Goal: Task Accomplishment & Management: Complete application form

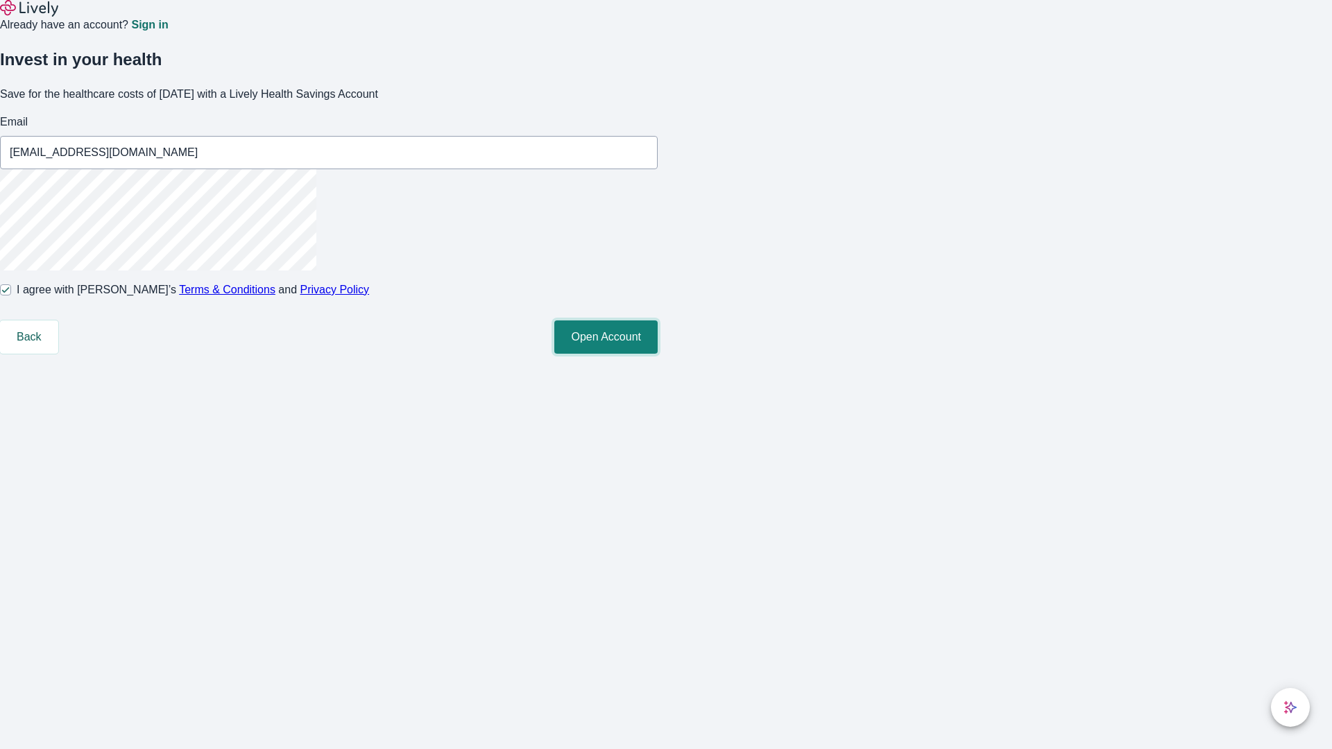
click at [657, 354] on button "Open Account" at bounding box center [605, 336] width 103 height 33
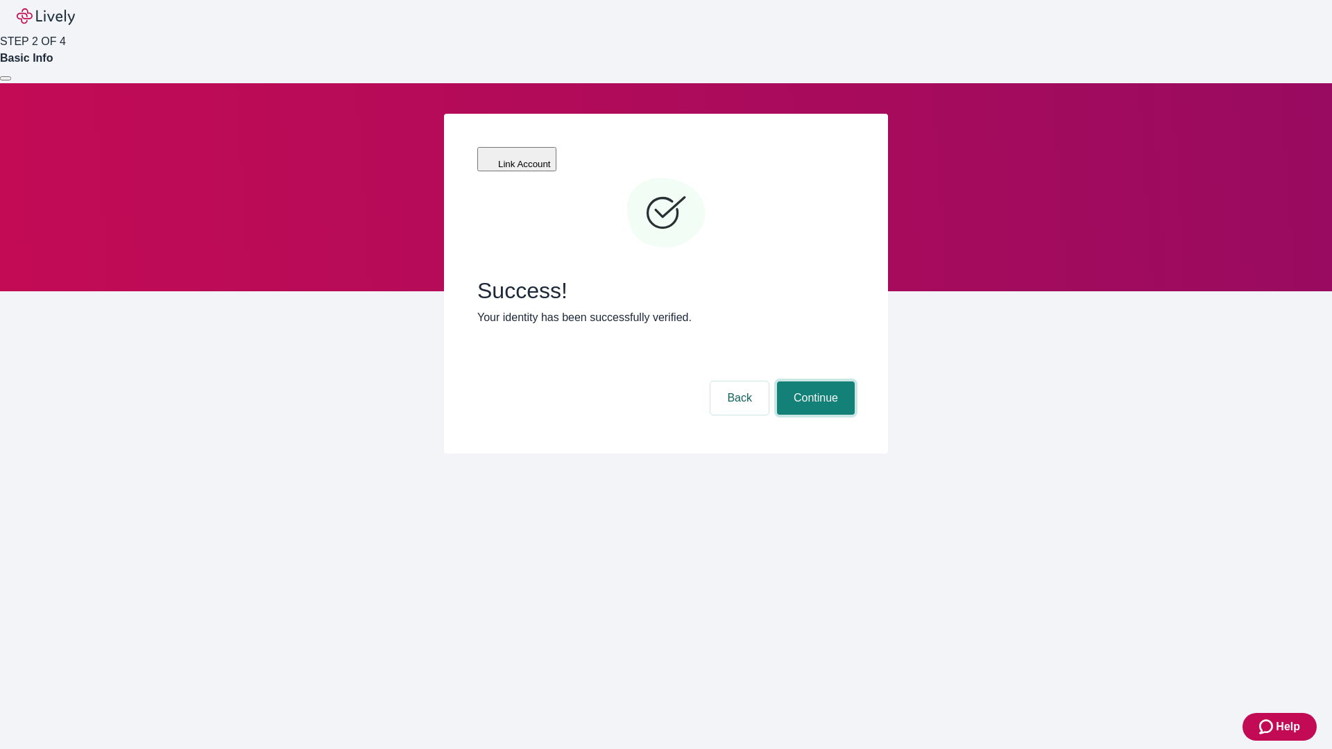
click at [814, 381] on button "Continue" at bounding box center [816, 397] width 78 height 33
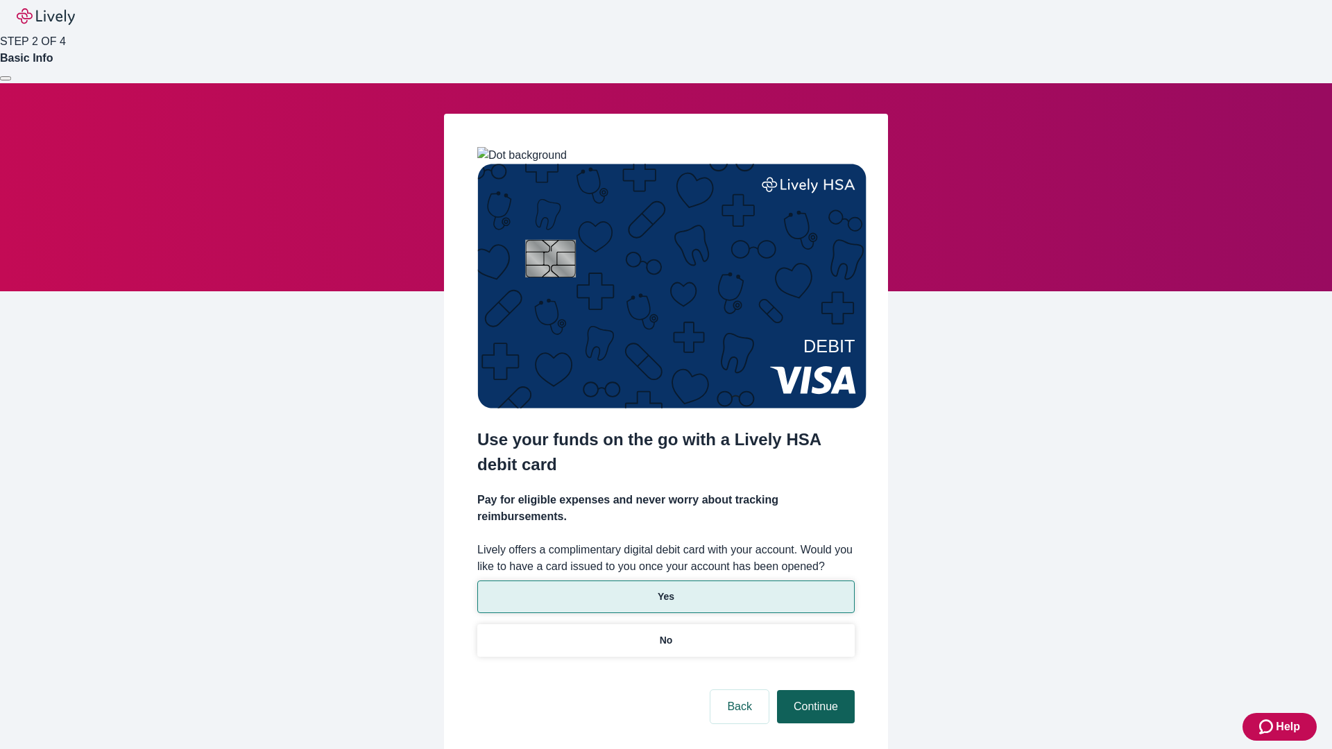
click at [665, 590] on p "Yes" at bounding box center [665, 597] width 17 height 15
click at [814, 690] on button "Continue" at bounding box center [816, 706] width 78 height 33
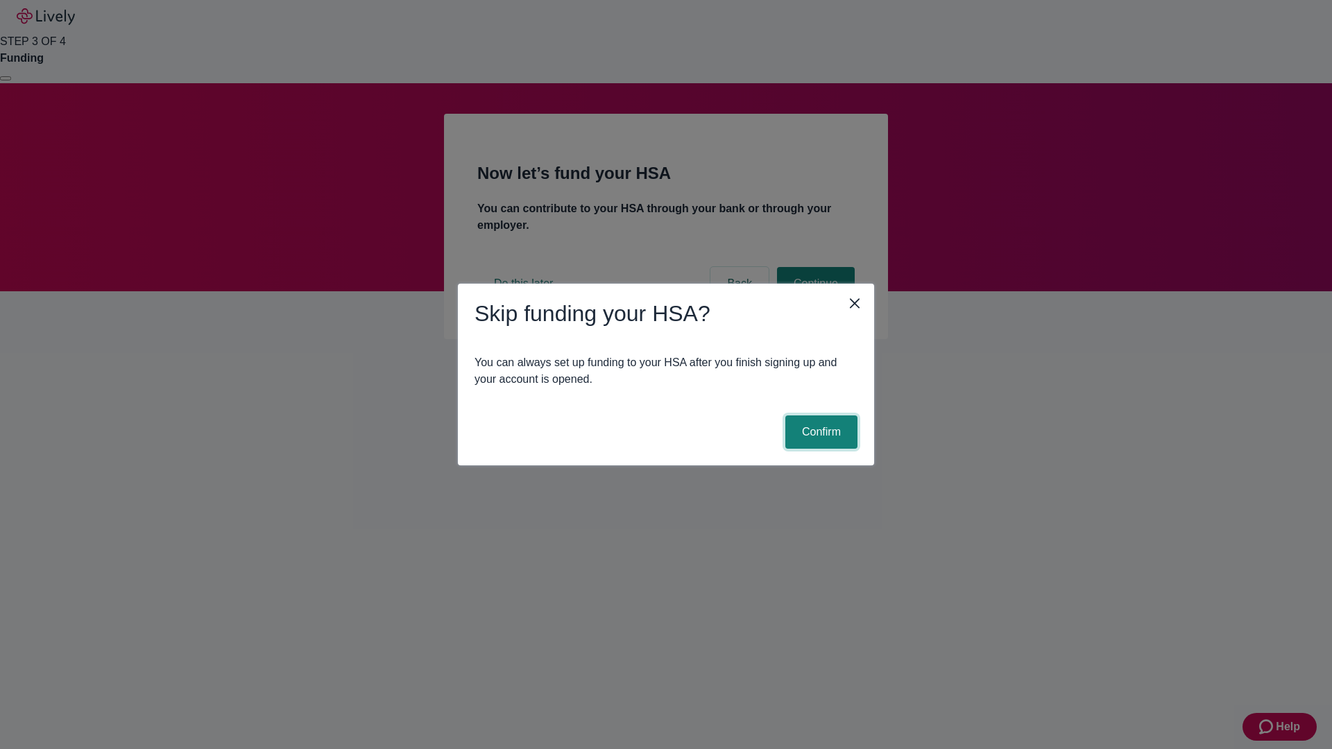
click at [819, 432] on button "Confirm" at bounding box center [821, 431] width 72 height 33
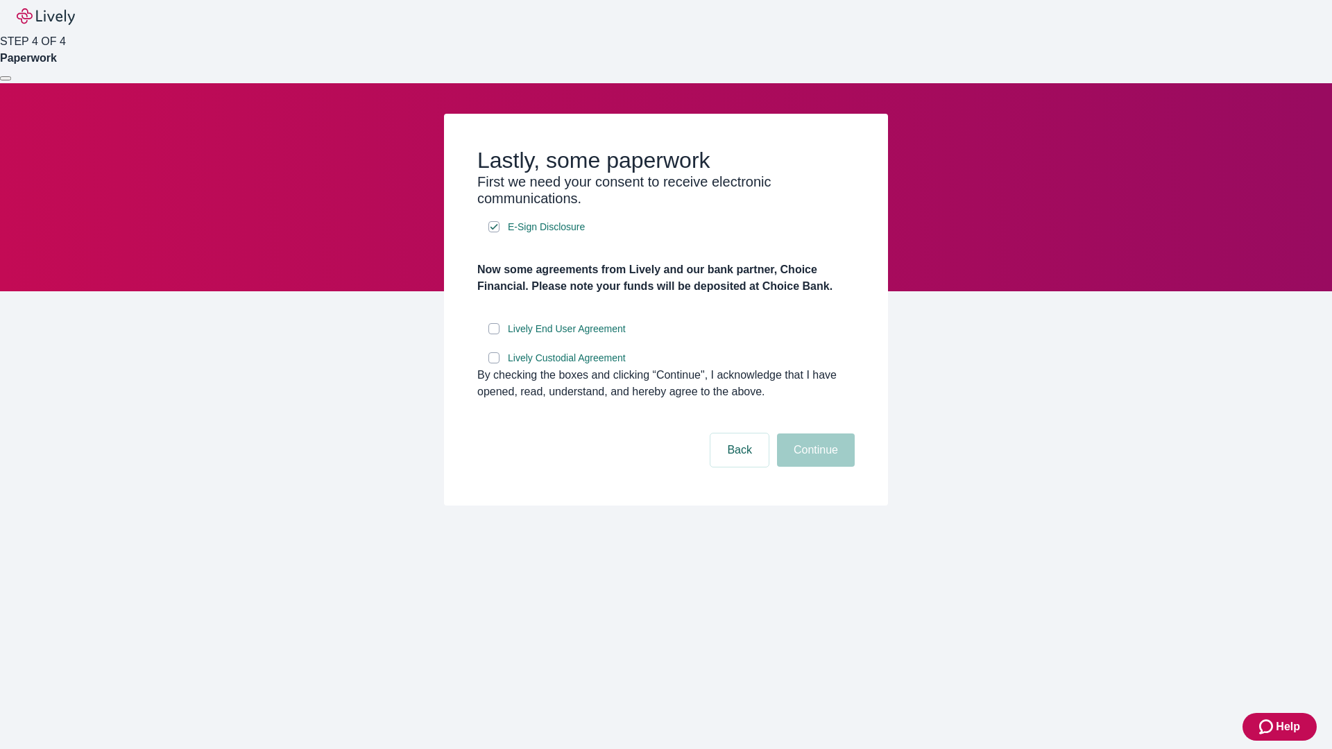
click at [494, 334] on input "Lively End User Agreement" at bounding box center [493, 328] width 11 height 11
checkbox input "true"
click at [494, 363] on input "Lively Custodial Agreement" at bounding box center [493, 357] width 11 height 11
checkbox input "true"
click at [814, 467] on button "Continue" at bounding box center [816, 449] width 78 height 33
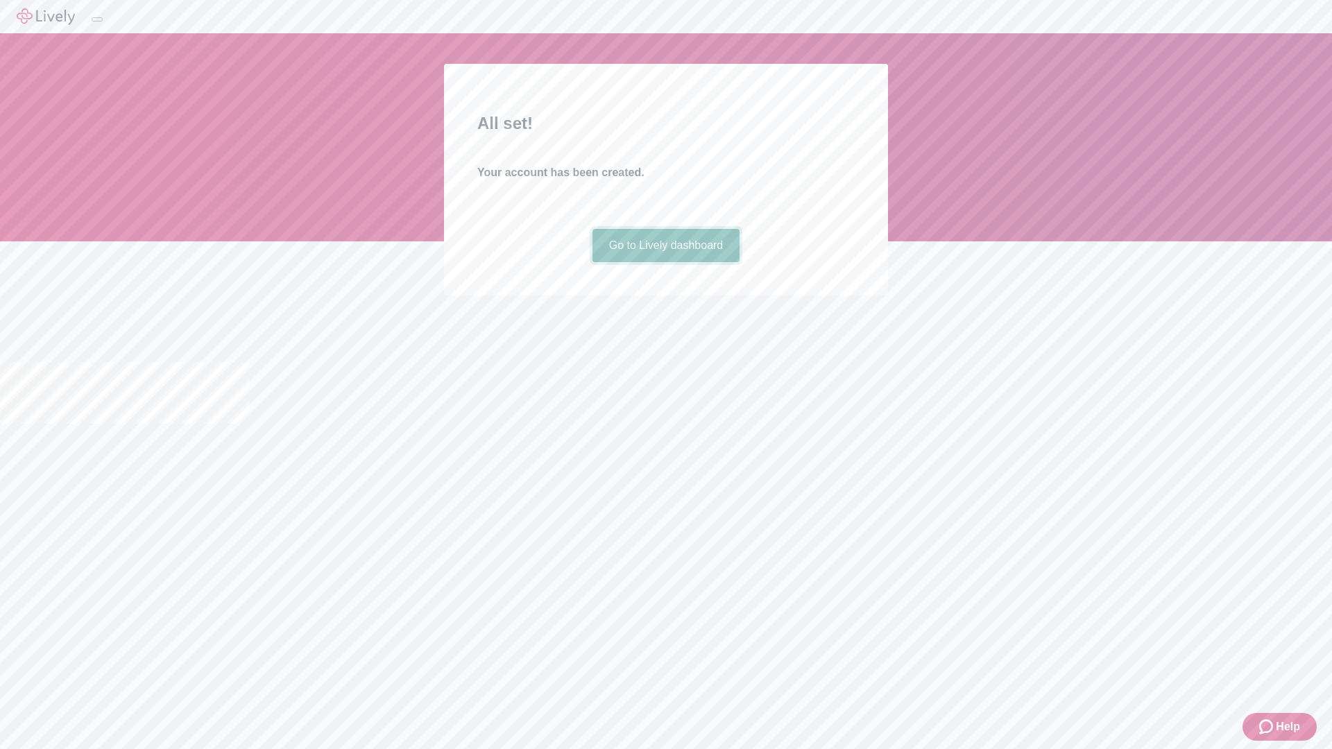
click at [665, 262] on link "Go to Lively dashboard" at bounding box center [666, 245] width 148 height 33
